Goal: Task Accomplishment & Management: Complete application form

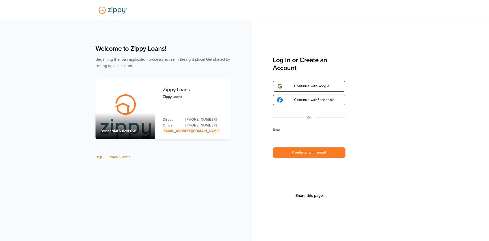
click at [301, 136] on input "Email" at bounding box center [309, 138] width 73 height 10
type input "**********"
click at [301, 152] on button "Continue with email" at bounding box center [309, 152] width 73 height 10
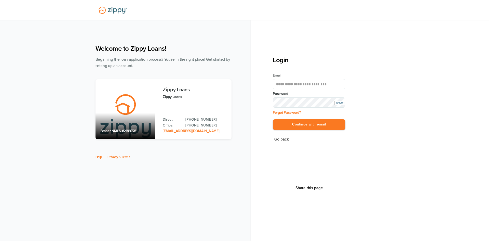
click at [273, 119] on button "Continue with email" at bounding box center [309, 124] width 73 height 10
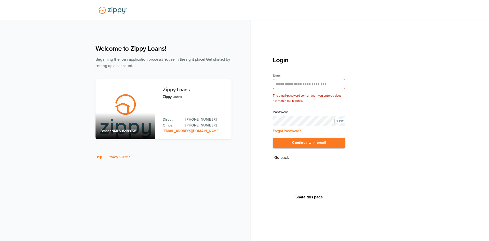
click at [340, 123] on div "SHOW" at bounding box center [340, 121] width 10 height 4
click at [273, 138] on button "Continue with email" at bounding box center [309, 143] width 73 height 10
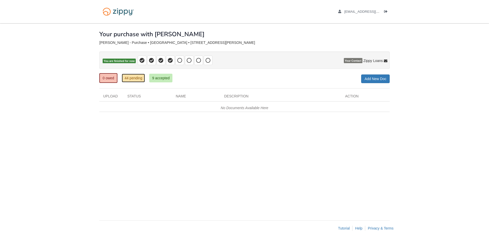
click at [133, 80] on link "44 pending" at bounding box center [133, 78] width 23 height 9
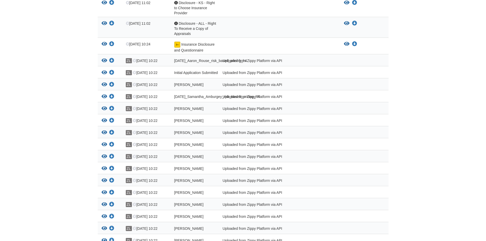
scroll to position [567, 0]
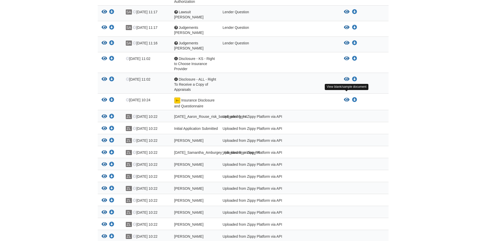
click at [344, 97] on icon "View Insurance Disclosure and Questionnaire" at bounding box center [347, 99] width 6 height 5
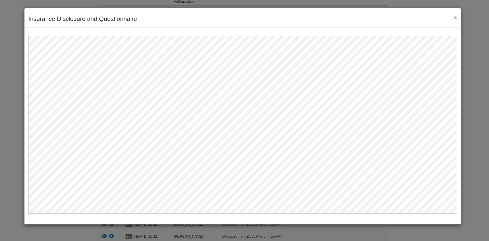
click at [456, 15] on button "×" at bounding box center [454, 17] width 6 height 5
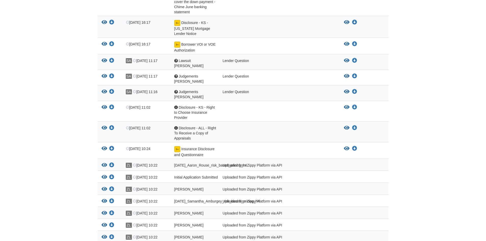
scroll to position [516, 0]
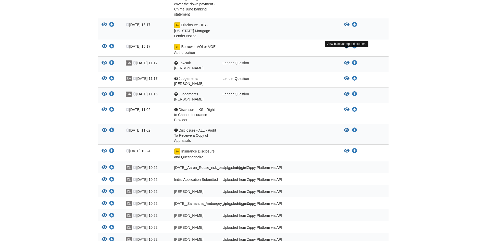
click at [347, 49] on icon "View Borrower VOI or VOE Authorization" at bounding box center [347, 46] width 6 height 5
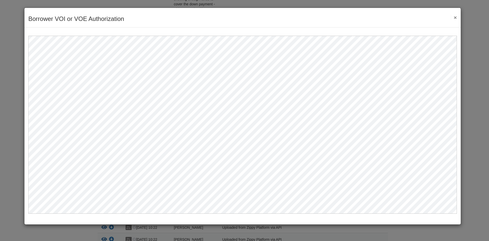
click at [459, 16] on div "Borrower VOI or VOE Authorization Save Cancel Previous Document Next Document ×" at bounding box center [242, 18] width 437 height 20
click at [455, 18] on button "×" at bounding box center [454, 17] width 6 height 5
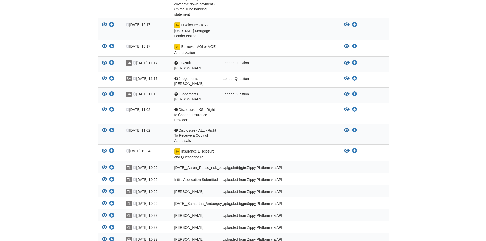
scroll to position [465, 0]
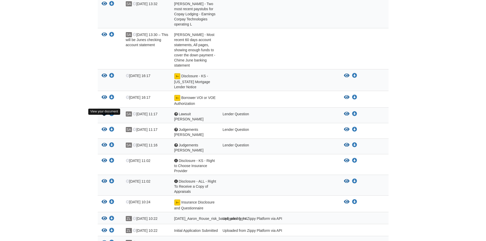
click at [102, 116] on icon "View Lawsuit Samantha" at bounding box center [104, 113] width 6 height 5
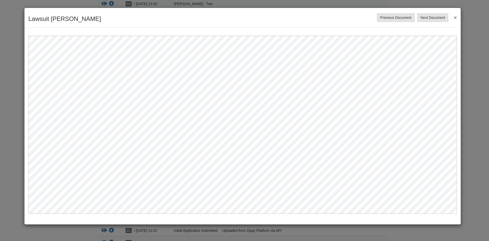
click at [456, 17] on button "×" at bounding box center [454, 17] width 6 height 9
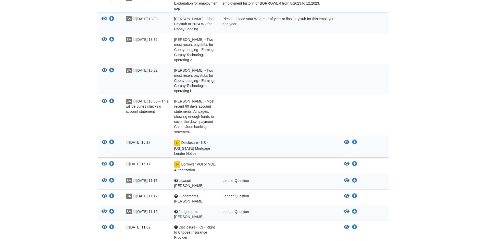
scroll to position [389, 0]
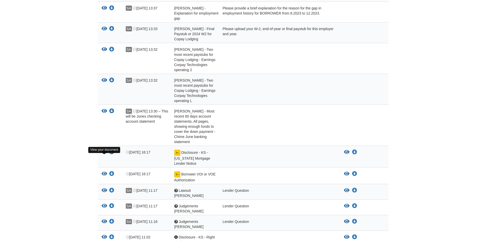
click at [105, 155] on icon "View Disclosure - KS - Kansas Mortgage Lender Notice" at bounding box center [104, 152] width 6 height 5
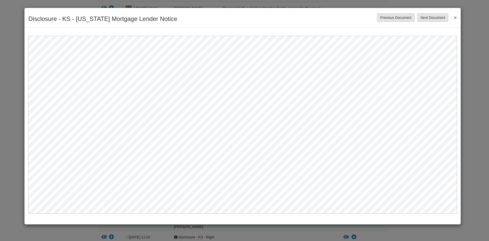
click at [457, 17] on button "×" at bounding box center [454, 17] width 6 height 9
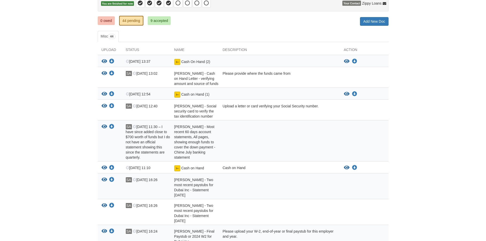
scroll to position [0, 0]
